Goal: Check status: Check status

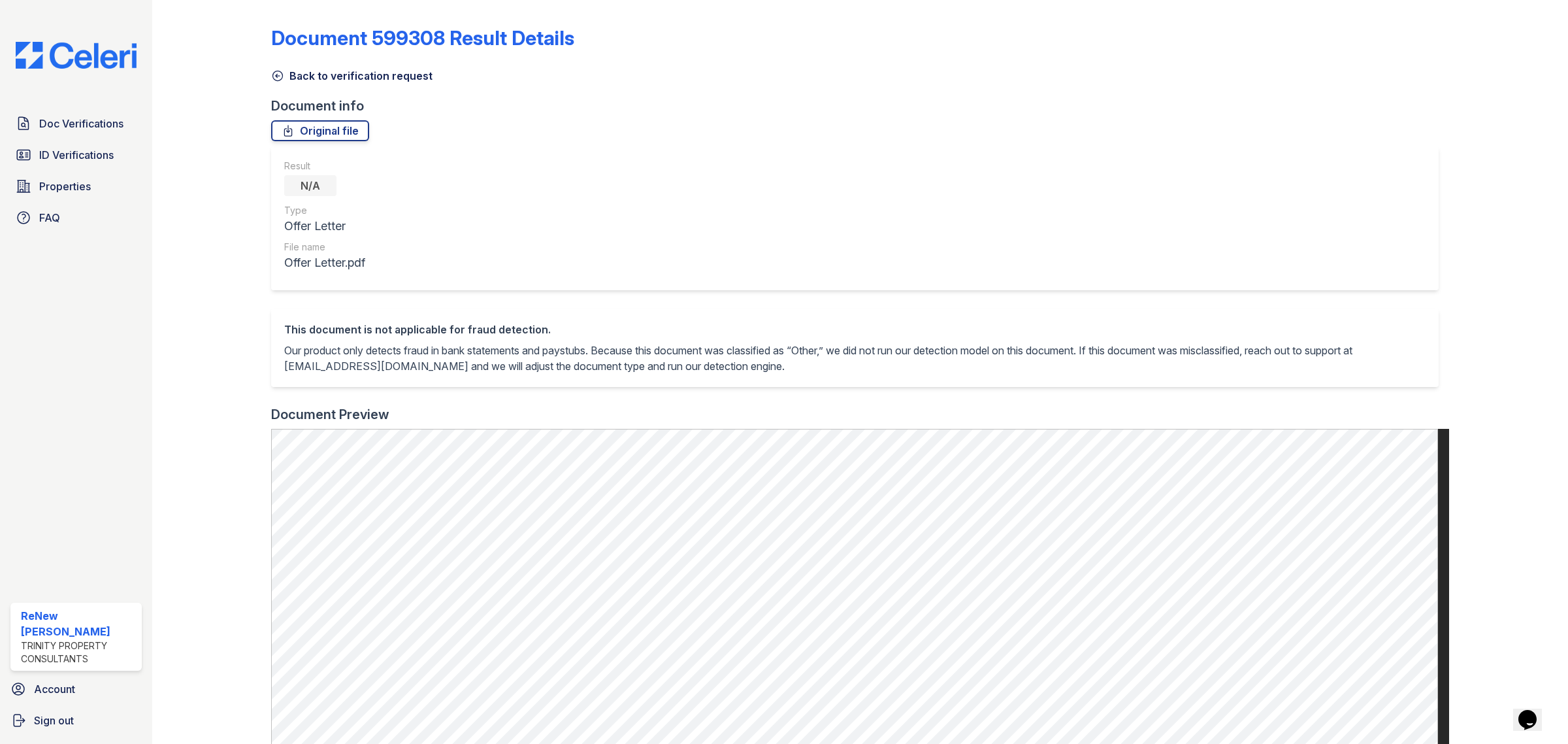
scroll to position [472, 0]
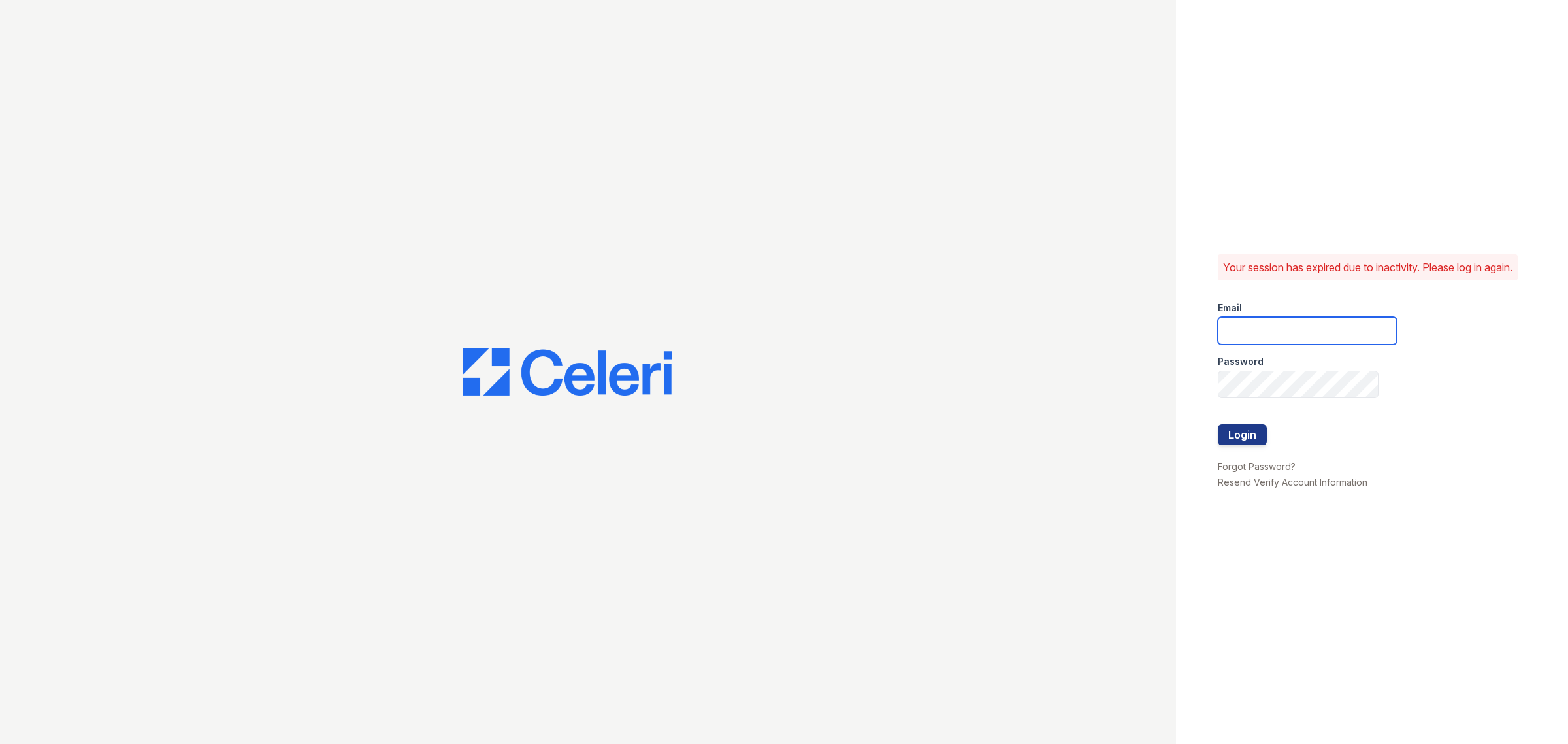
click at [1310, 338] on input "email" at bounding box center [1307, 330] width 179 height 27
type input "renewbrandon@trinity-pm.com"
click at [1206, 436] on div "Your session has expired due to inactivity. Please log in again. Email renewbra…" at bounding box center [1373, 372] width 392 height 744
click at [1227, 441] on button "Login" at bounding box center [1242, 434] width 49 height 21
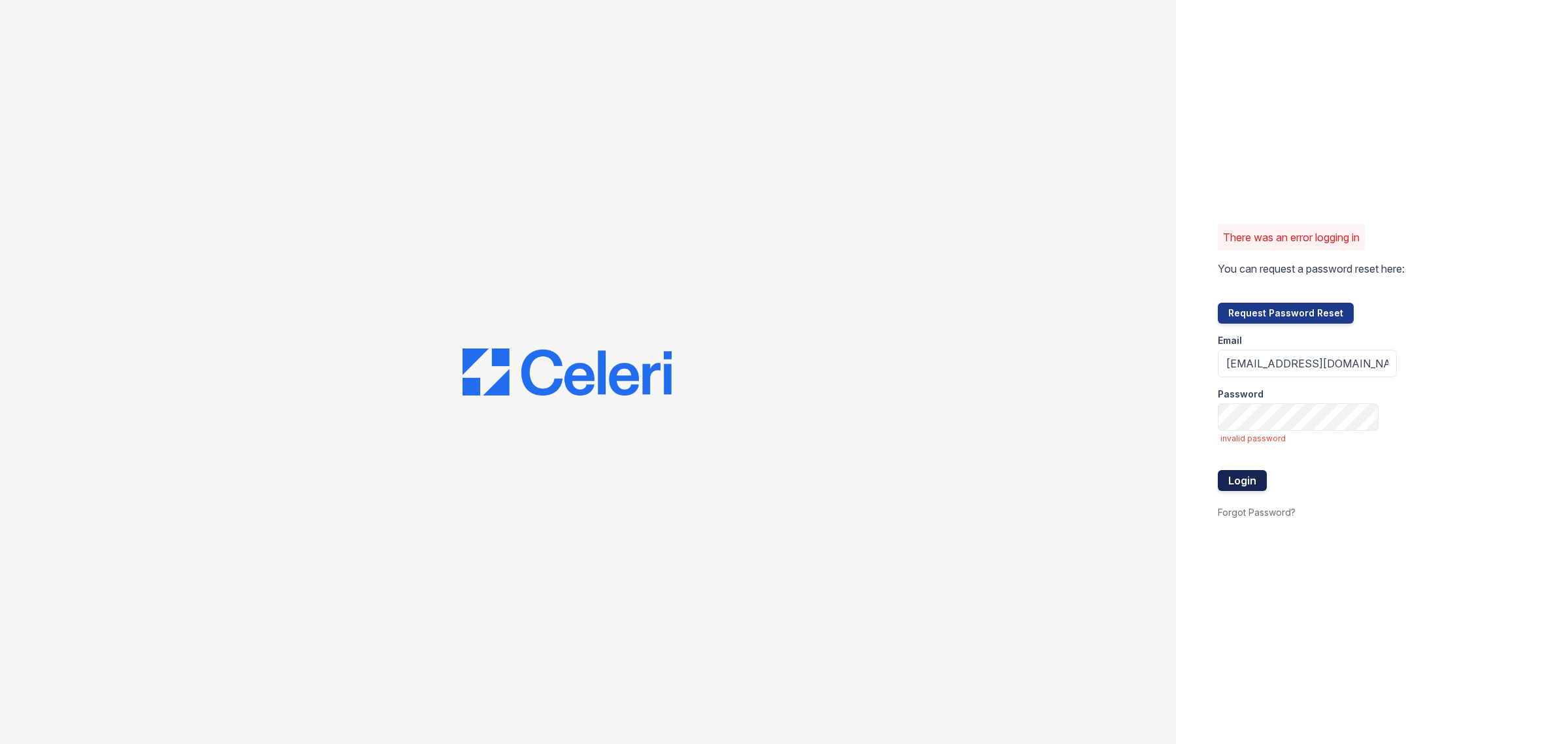
click at [1236, 470] on button "Login" at bounding box center [1242, 480] width 49 height 21
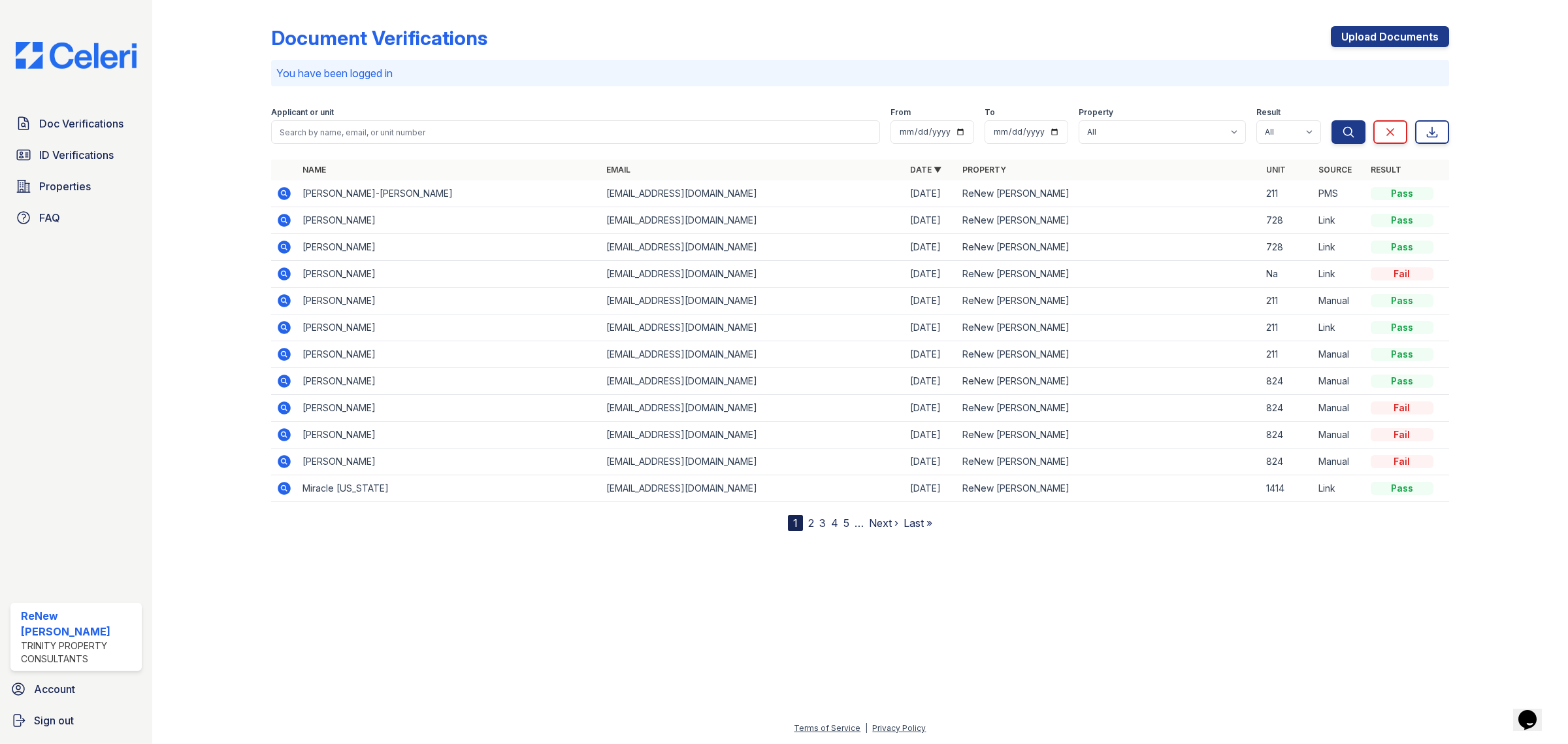
click at [286, 221] on icon at bounding box center [284, 220] width 13 height 13
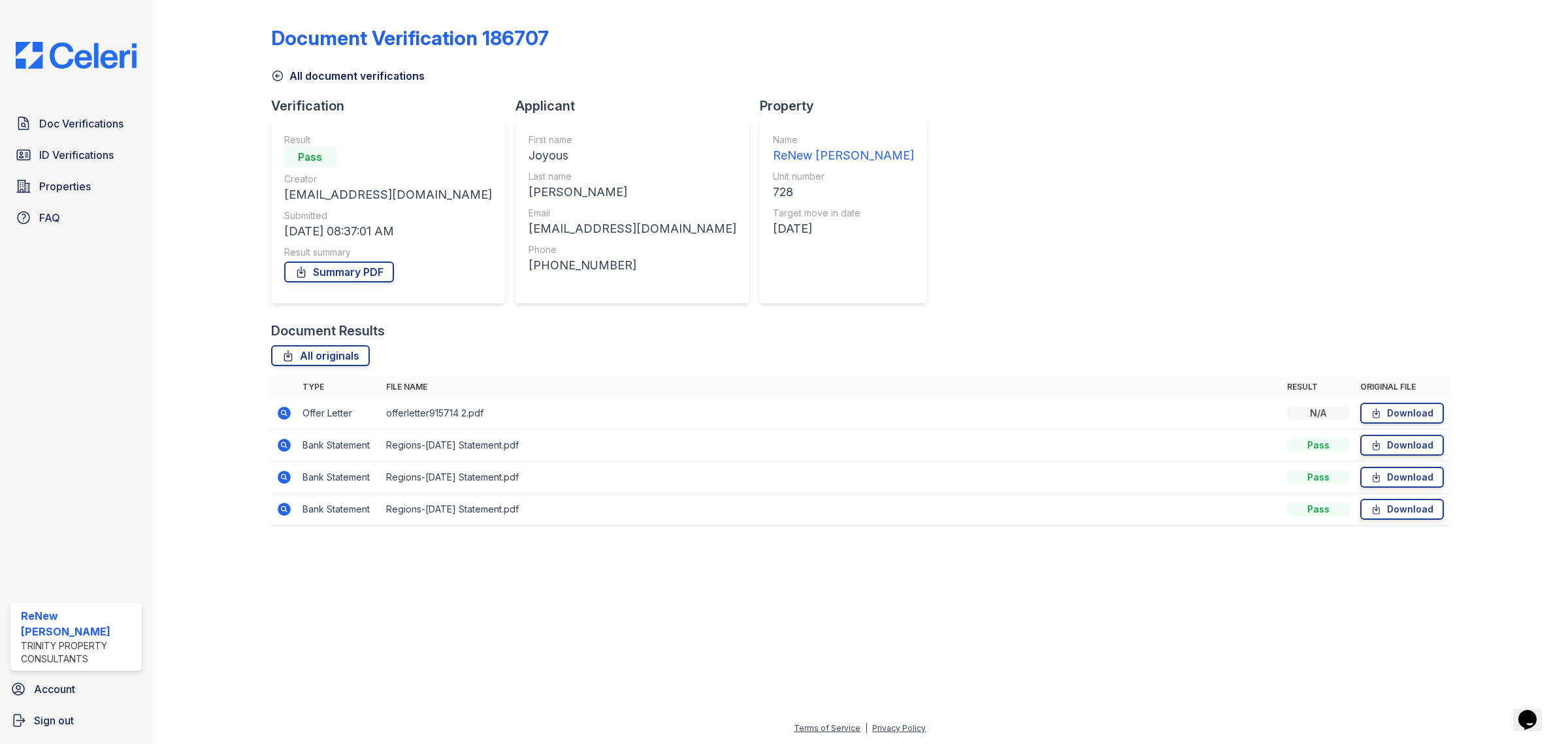
click at [286, 440] on icon at bounding box center [284, 445] width 13 height 13
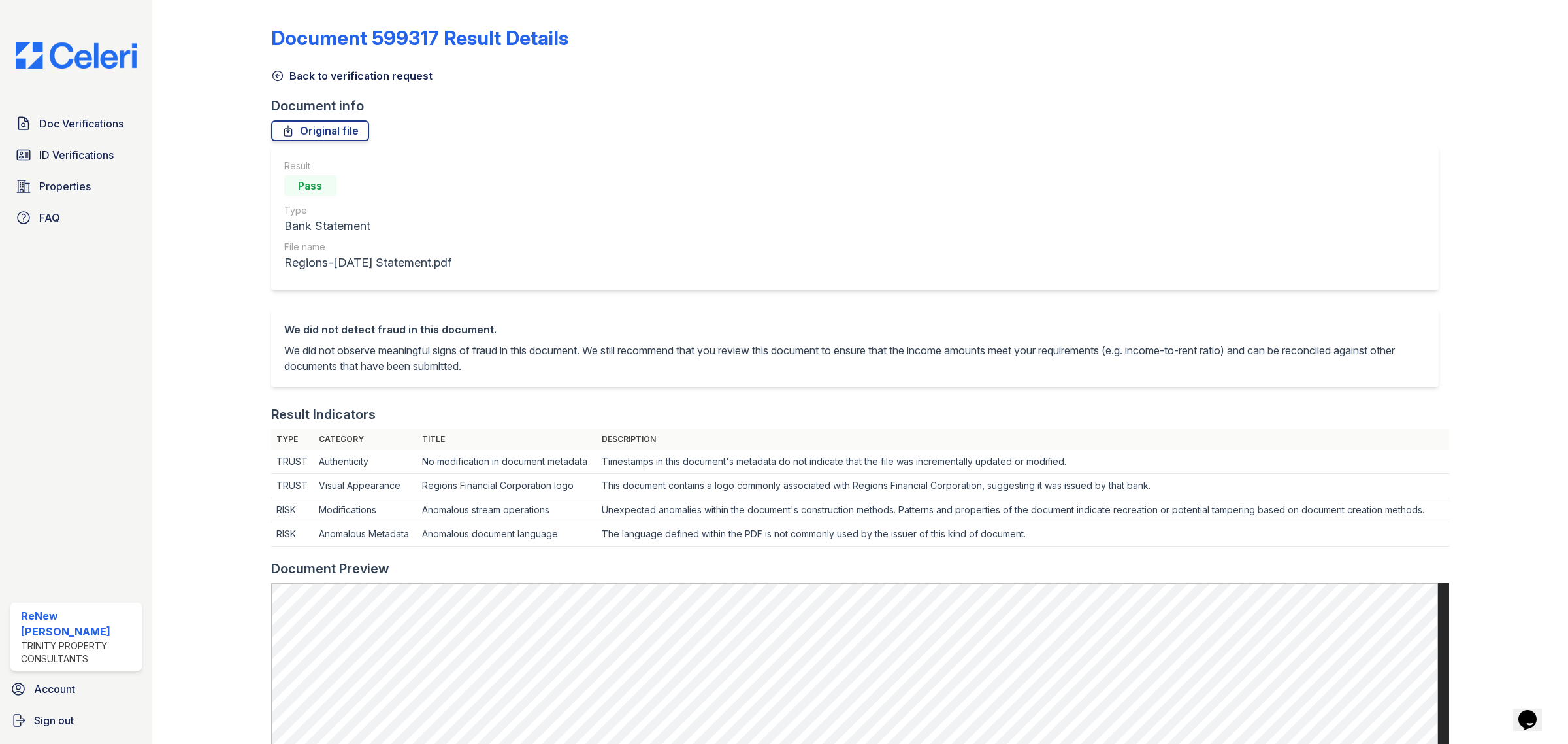
click at [275, 75] on icon at bounding box center [277, 76] width 13 height 13
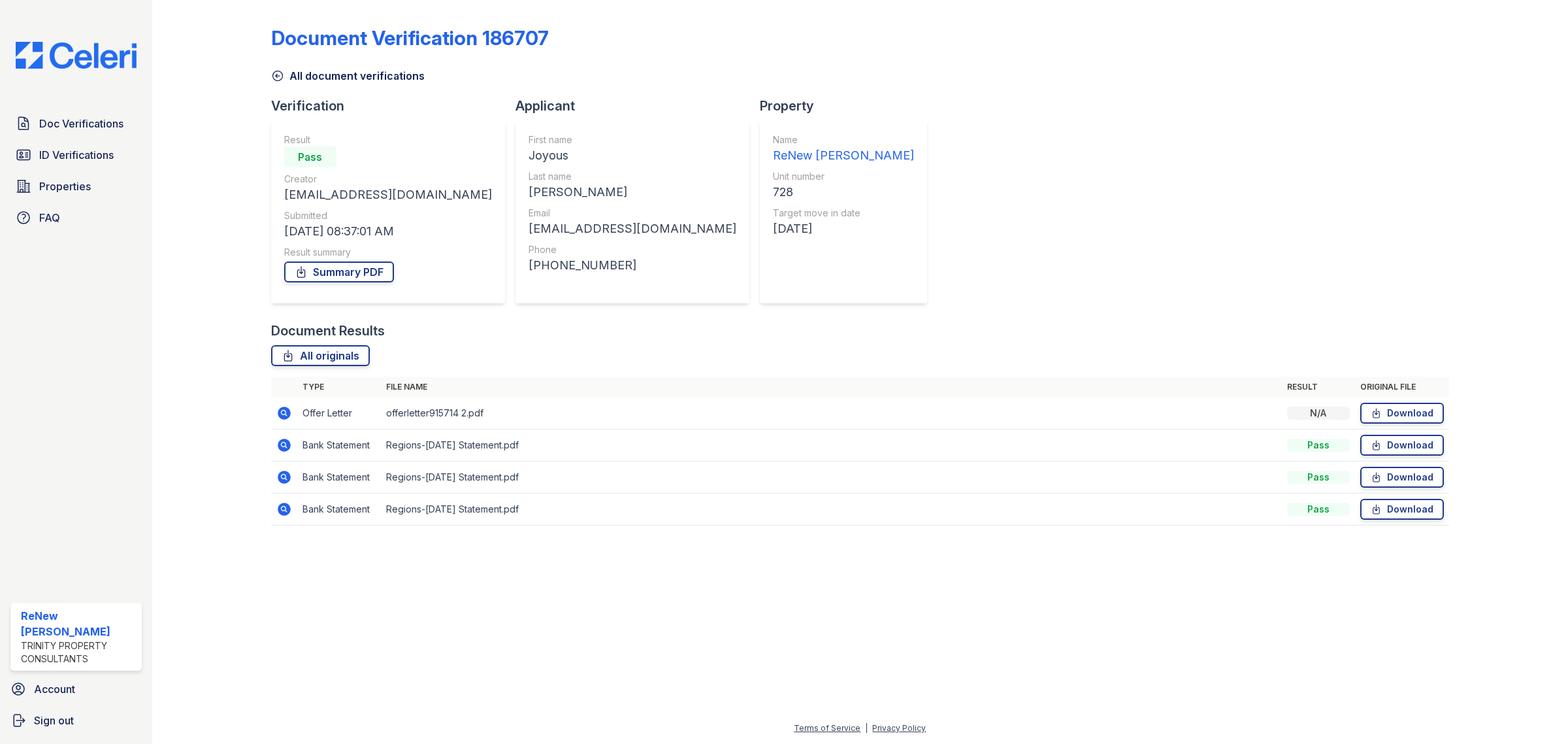
click at [283, 479] on icon at bounding box center [284, 477] width 13 height 13
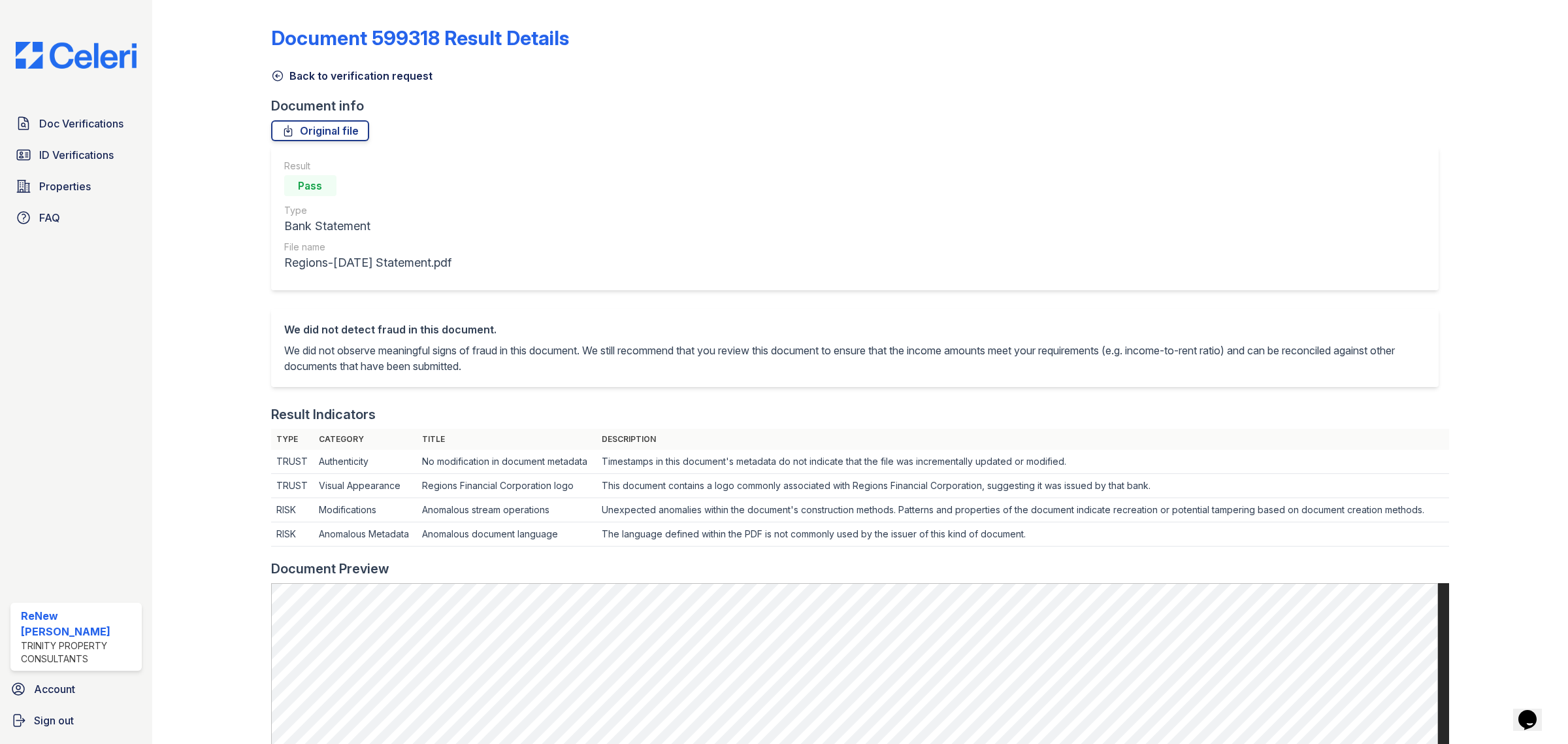
click at [282, 76] on icon at bounding box center [277, 76] width 10 height 10
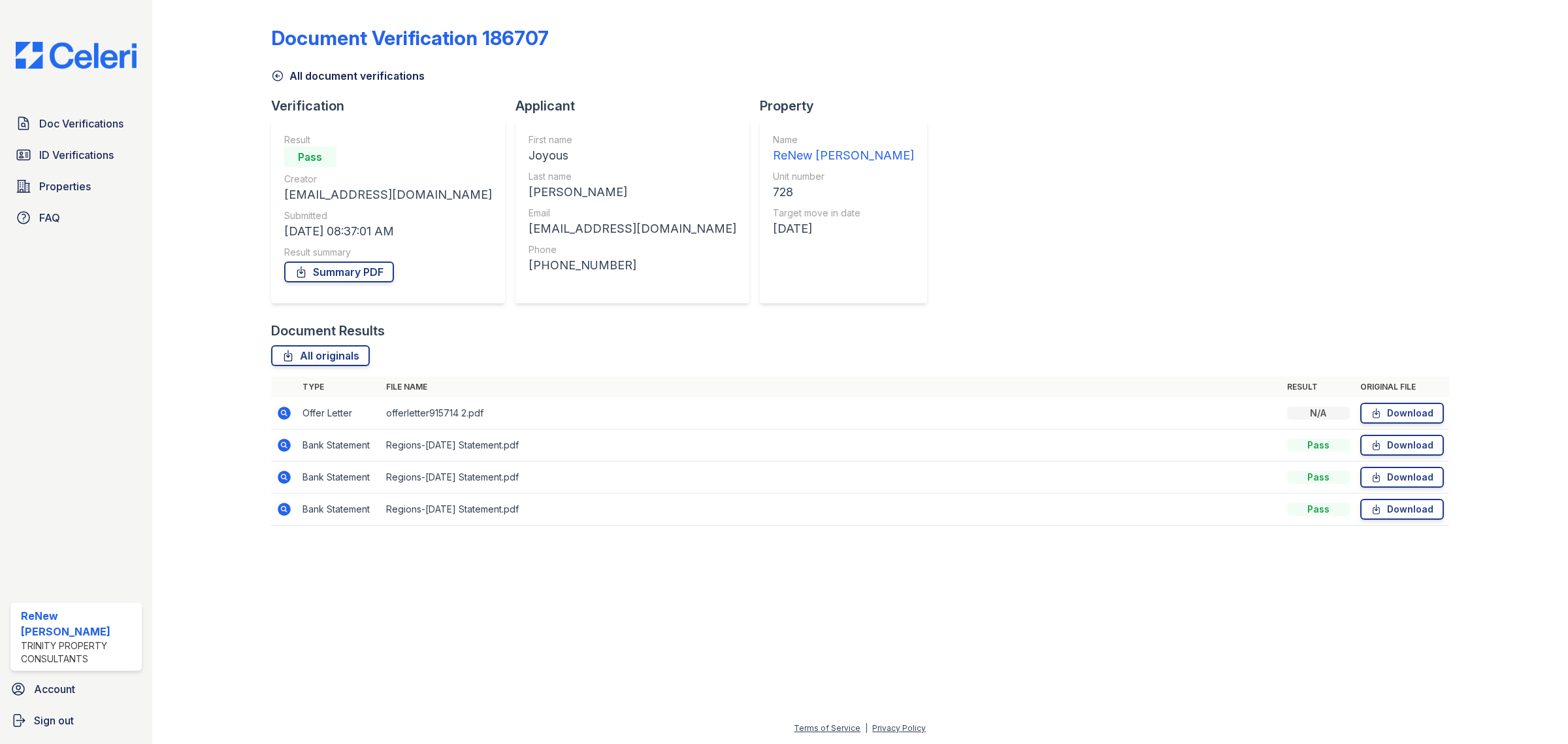
click at [285, 507] on icon at bounding box center [284, 509] width 16 height 16
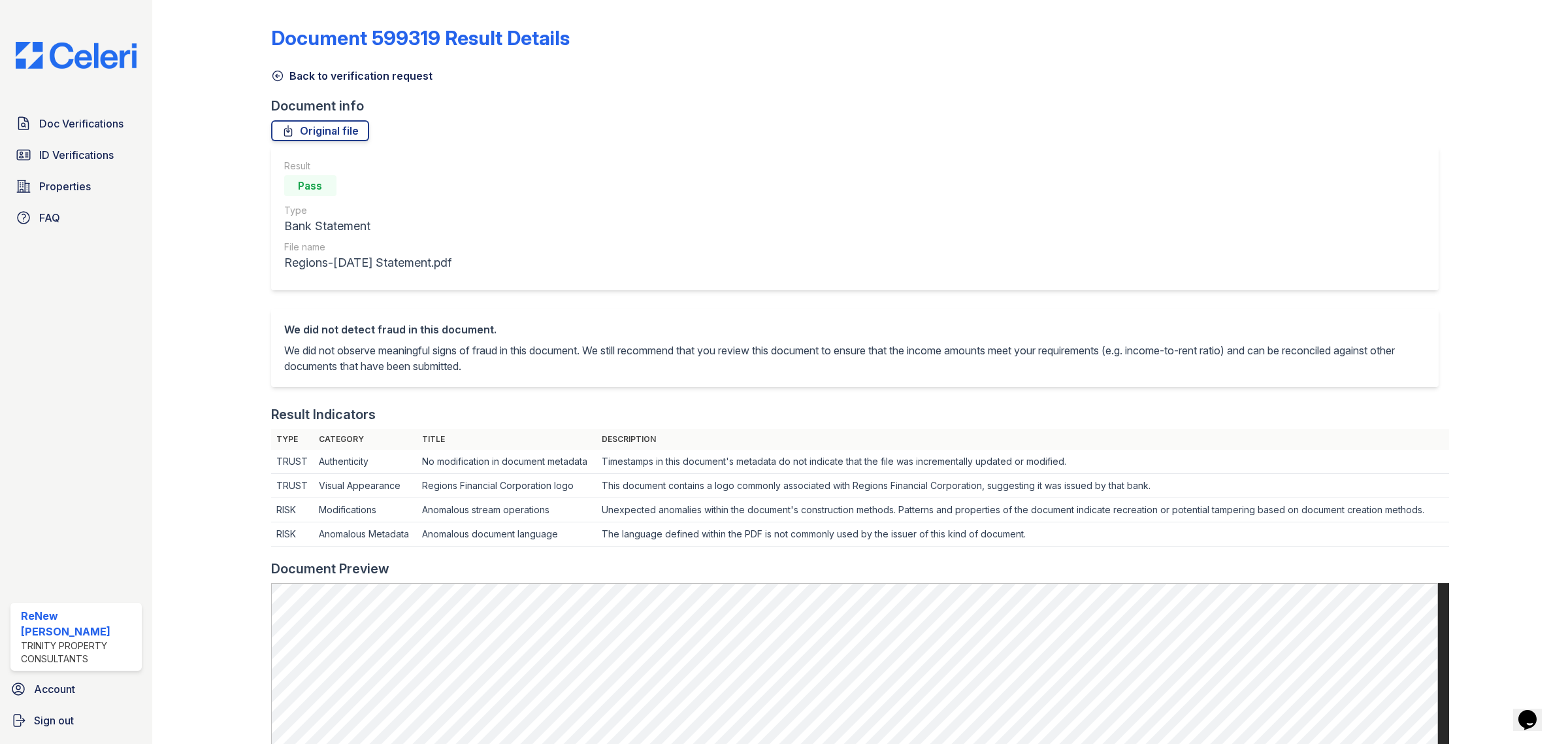
click at [292, 70] on link "Back to verification request" at bounding box center [352, 76] width 162 height 16
